Goal: Transaction & Acquisition: Purchase product/service

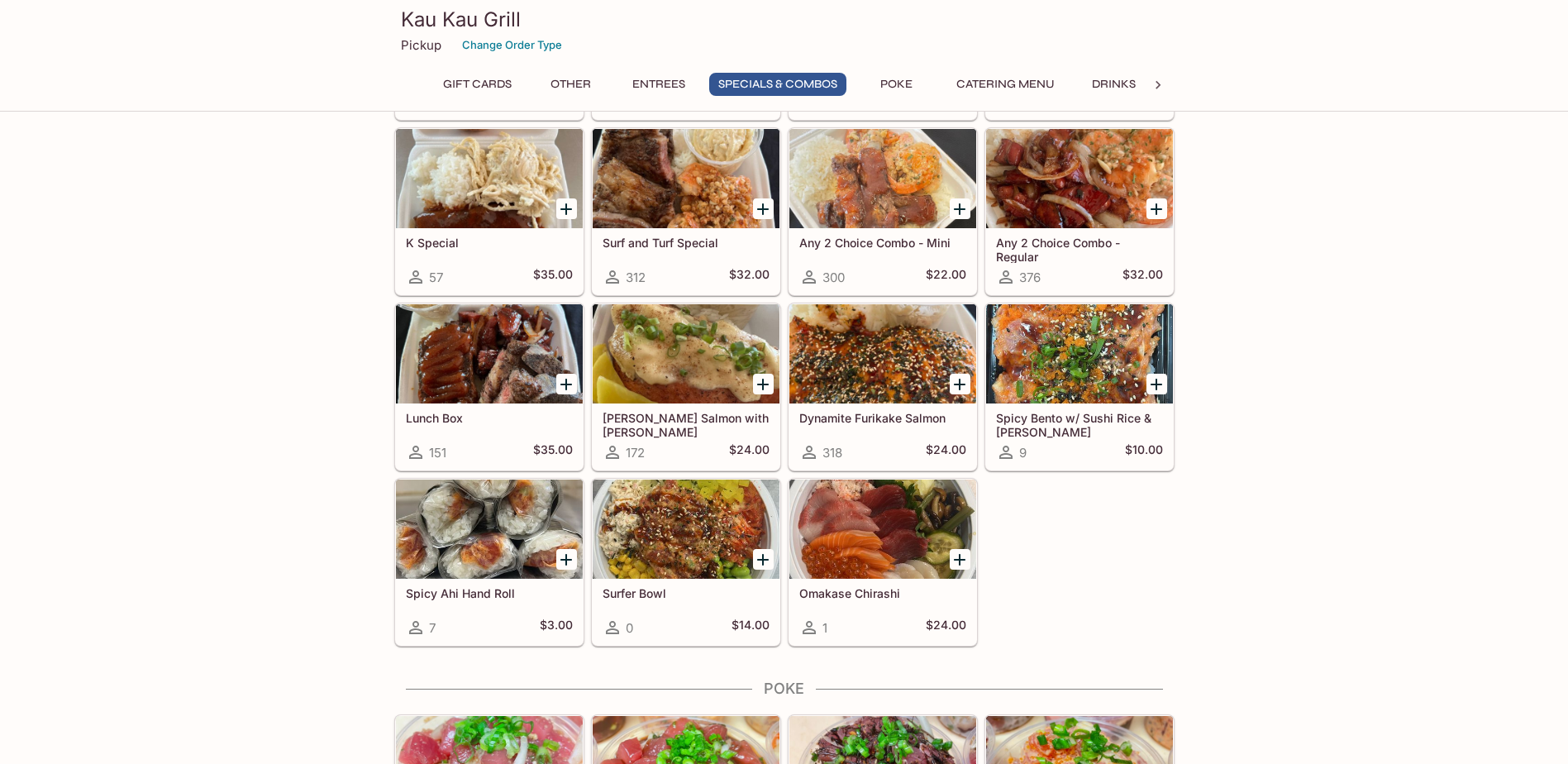
scroll to position [1984, 0]
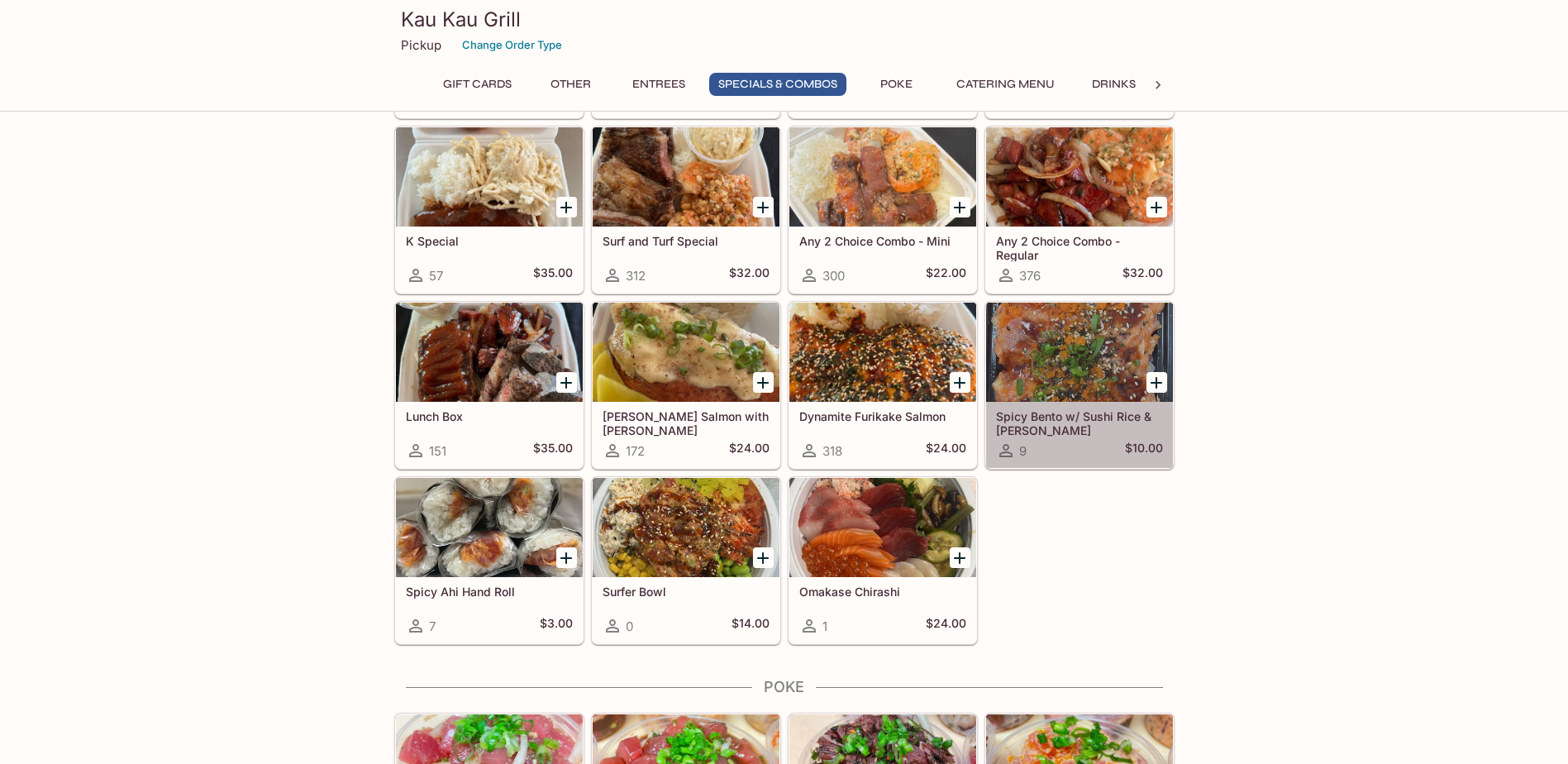
click at [1025, 362] on div at bounding box center [1079, 352] width 186 height 99
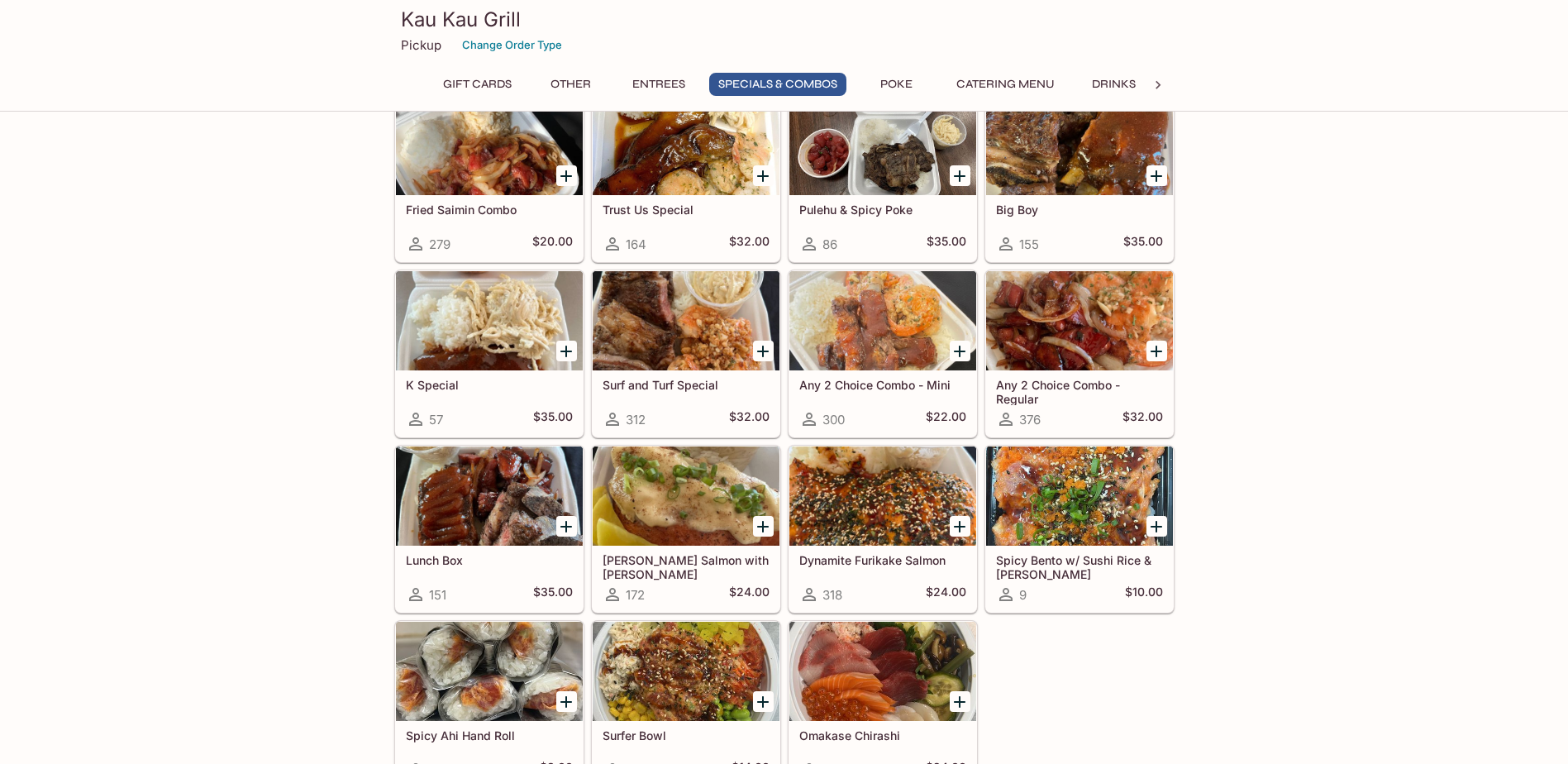
scroll to position [1509, 0]
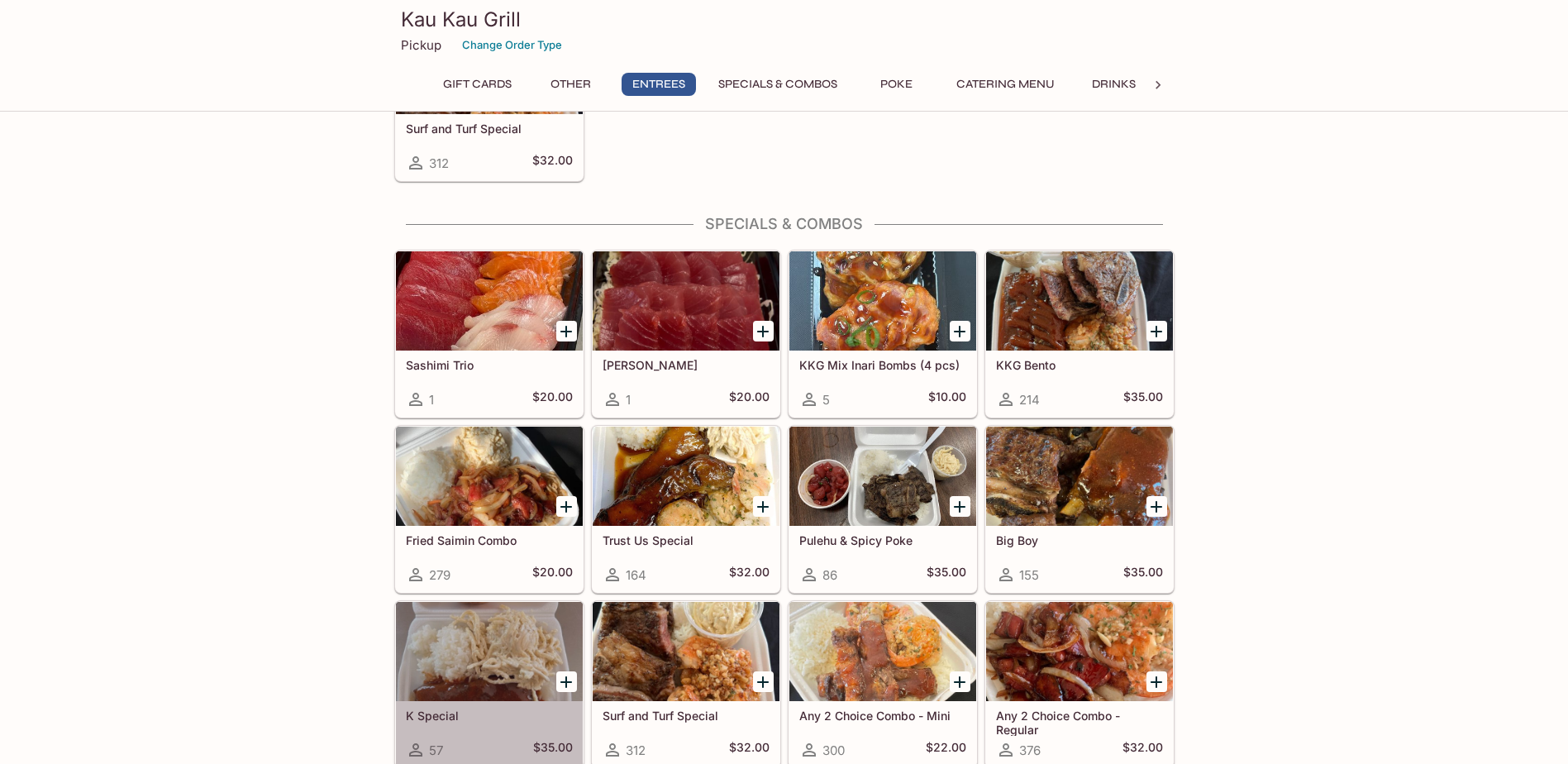
click at [500, 453] on div at bounding box center [489, 651] width 186 height 99
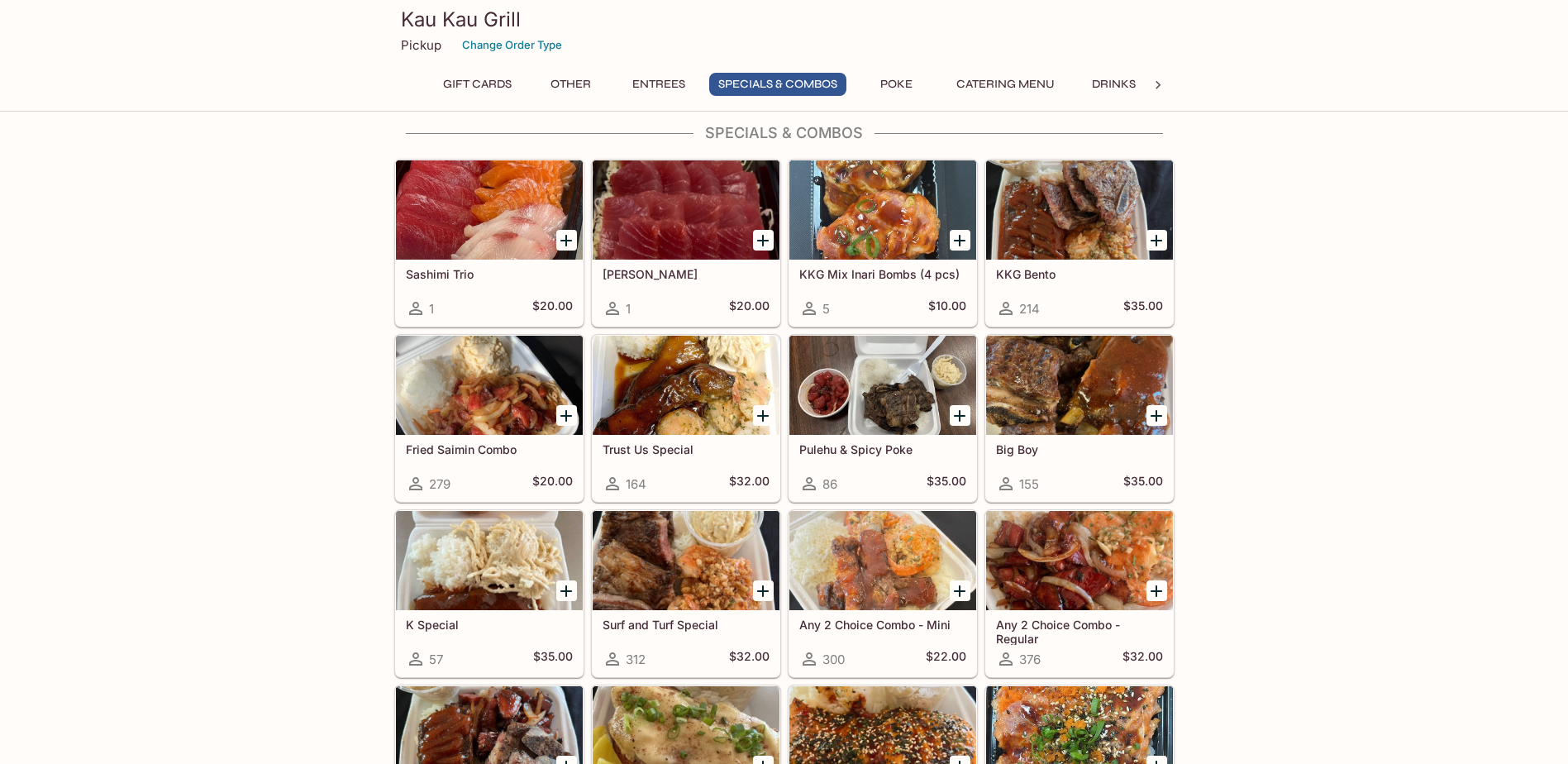
scroll to position [1570, 0]
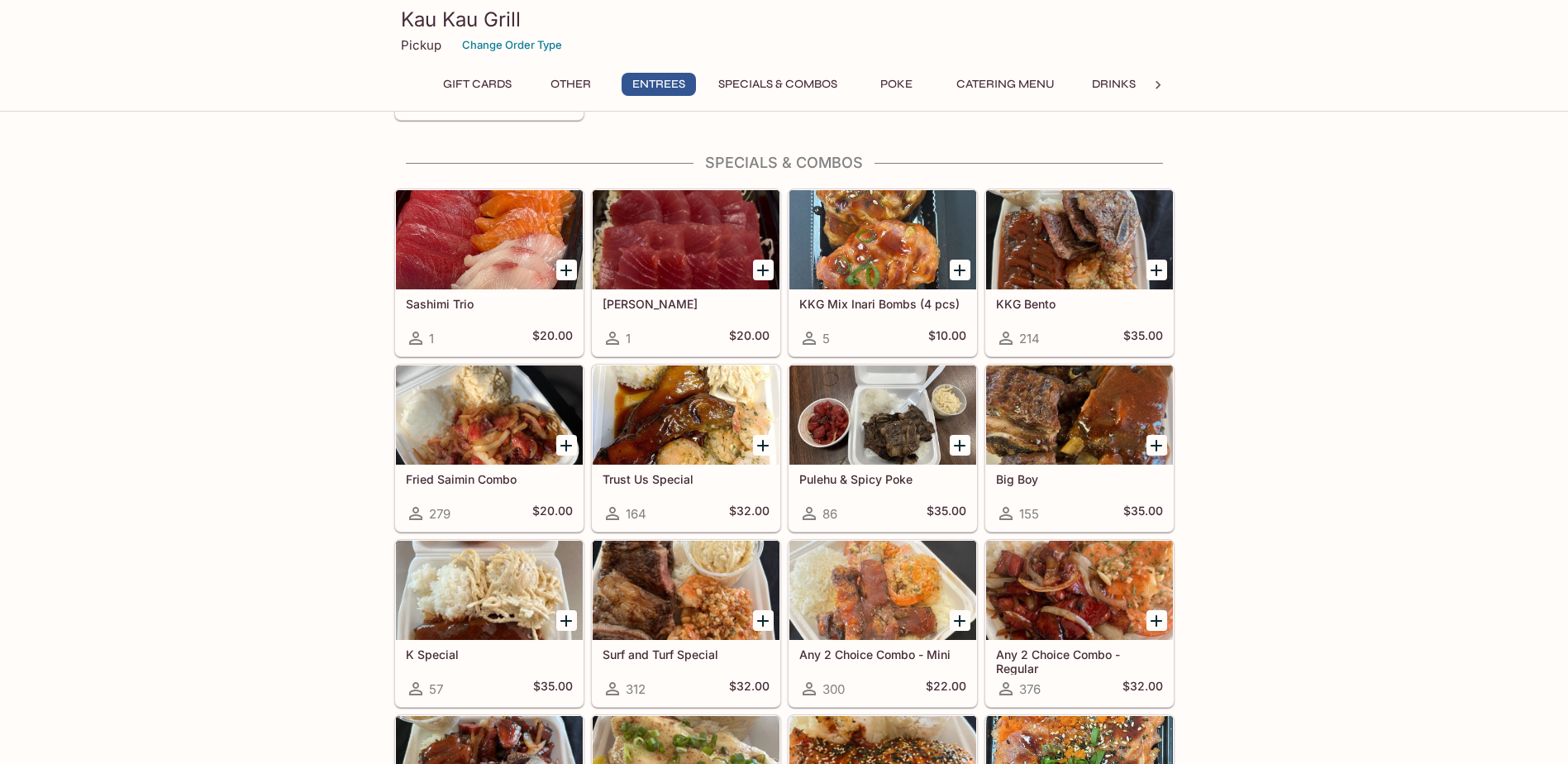
click at [1025, 376] on div at bounding box center [1079, 415] width 186 height 99
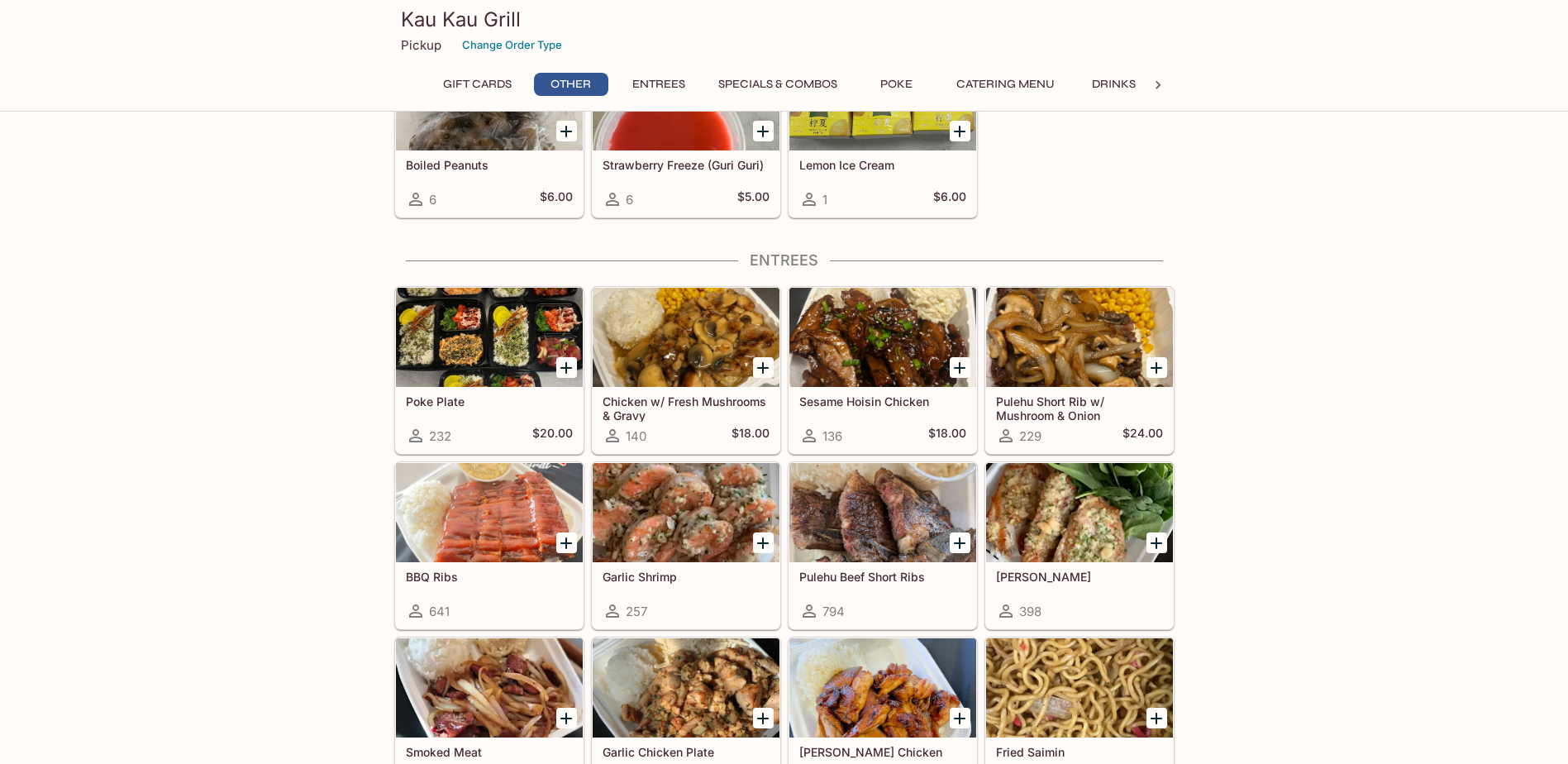
scroll to position [848, 0]
